Goal: Navigation & Orientation: Find specific page/section

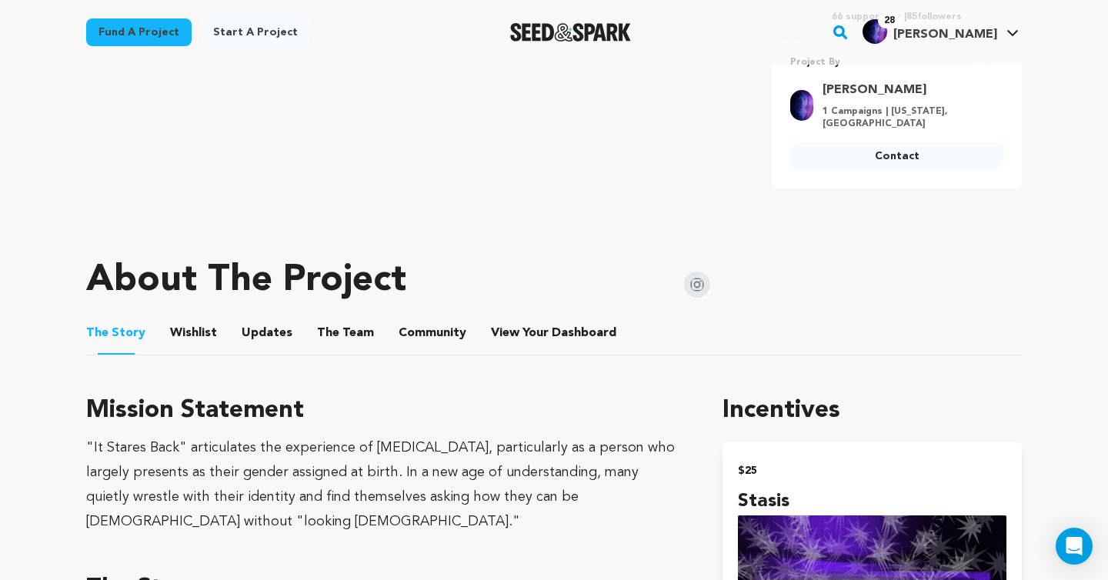
scroll to position [673, 0]
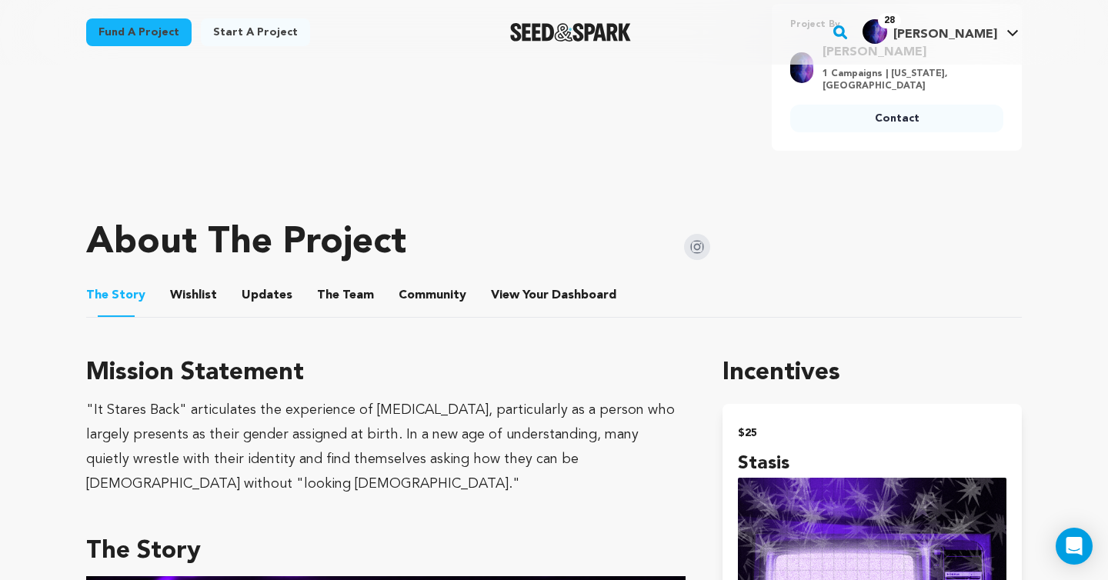
click at [423, 299] on button "Community" at bounding box center [432, 298] width 37 height 37
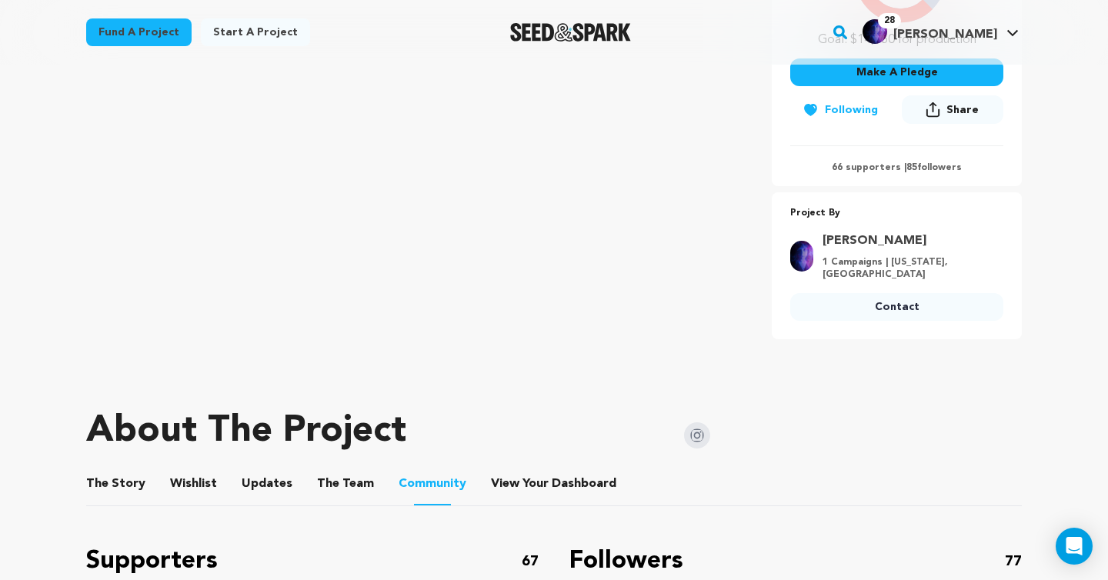
scroll to position [733, 0]
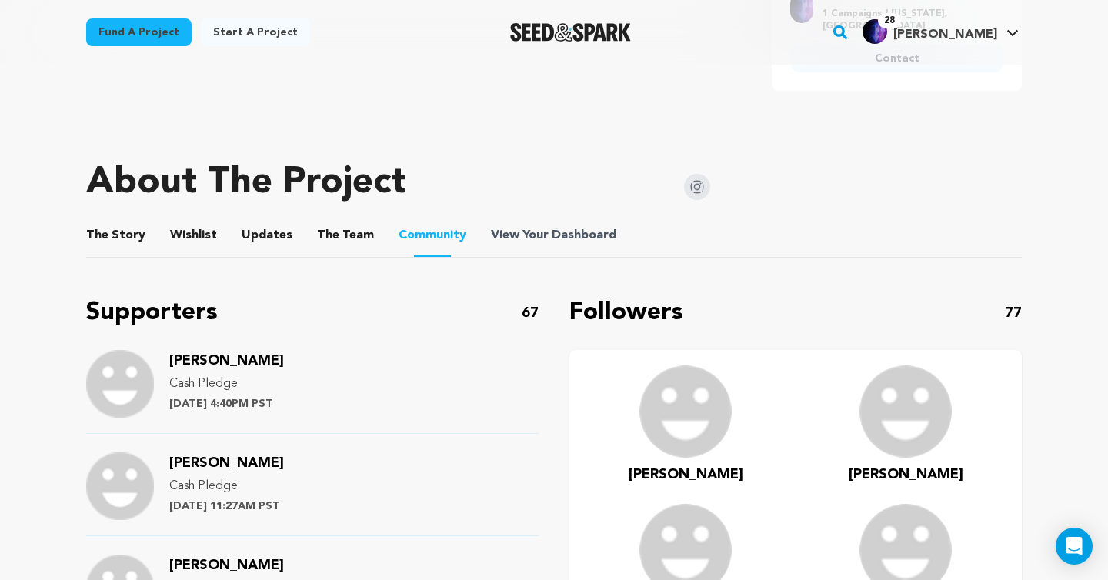
click at [570, 228] on span "Dashboard" at bounding box center [584, 235] width 65 height 18
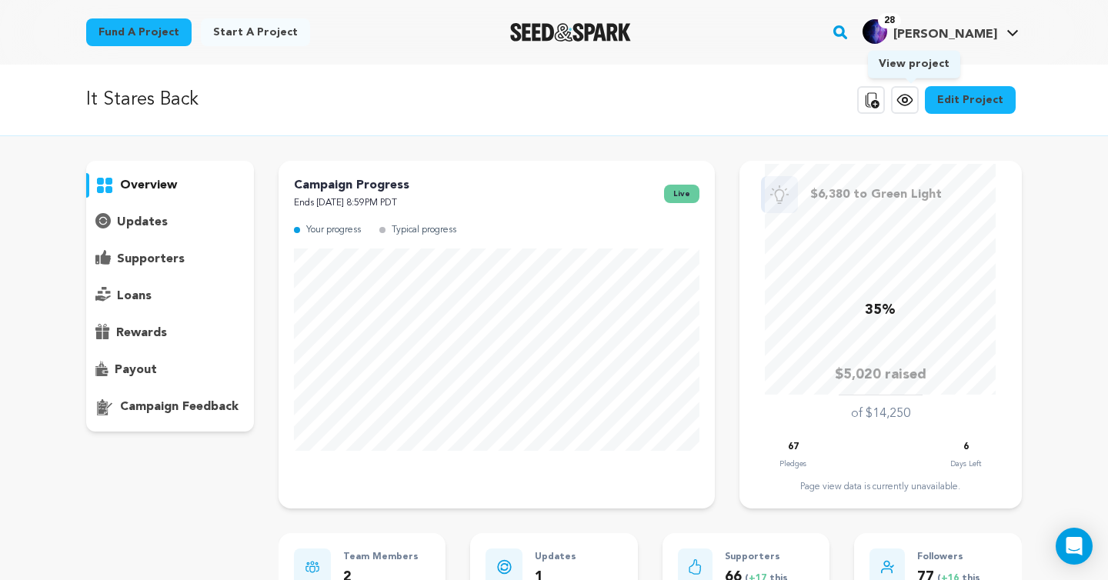
click at [906, 101] on icon at bounding box center [905, 100] width 18 height 18
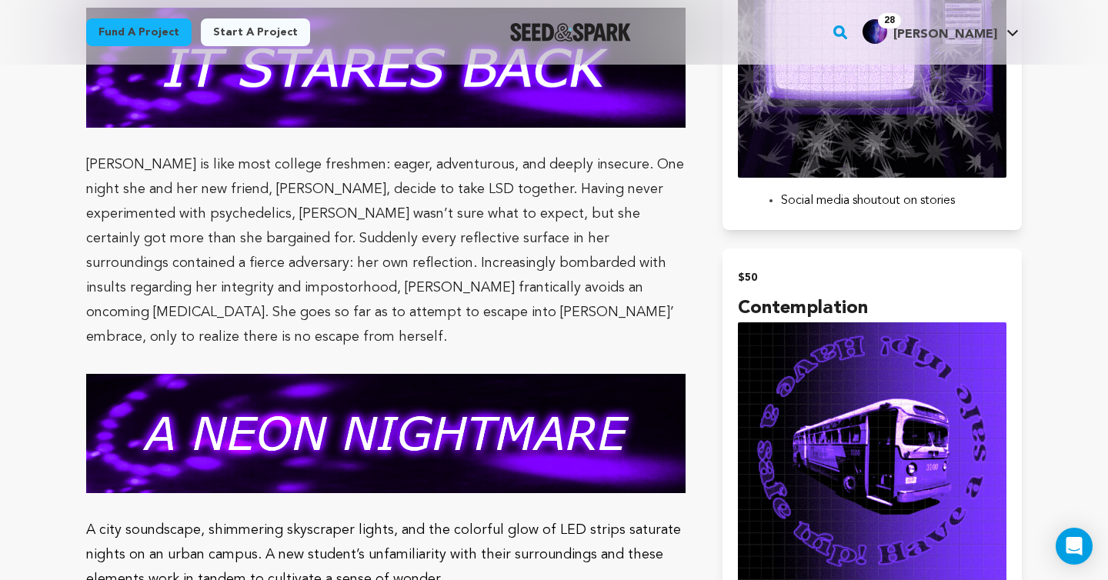
scroll to position [1255, 0]
